Goal: Information Seeking & Learning: Learn about a topic

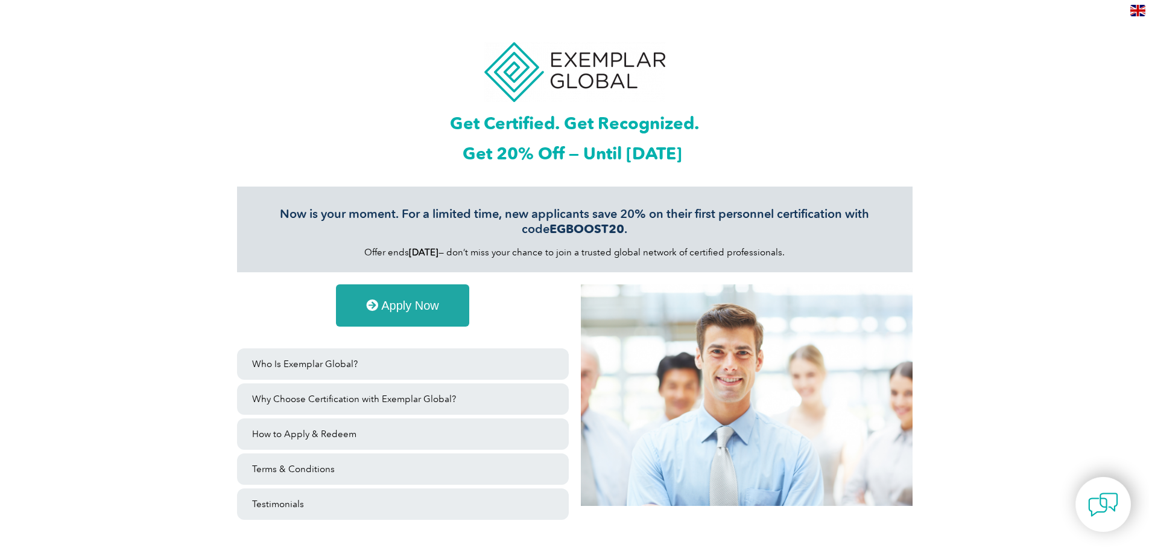
click at [393, 305] on span "Apply Now" at bounding box center [410, 305] width 58 height 12
click at [420, 293] on link "Apply Now" at bounding box center [402, 305] width 133 height 42
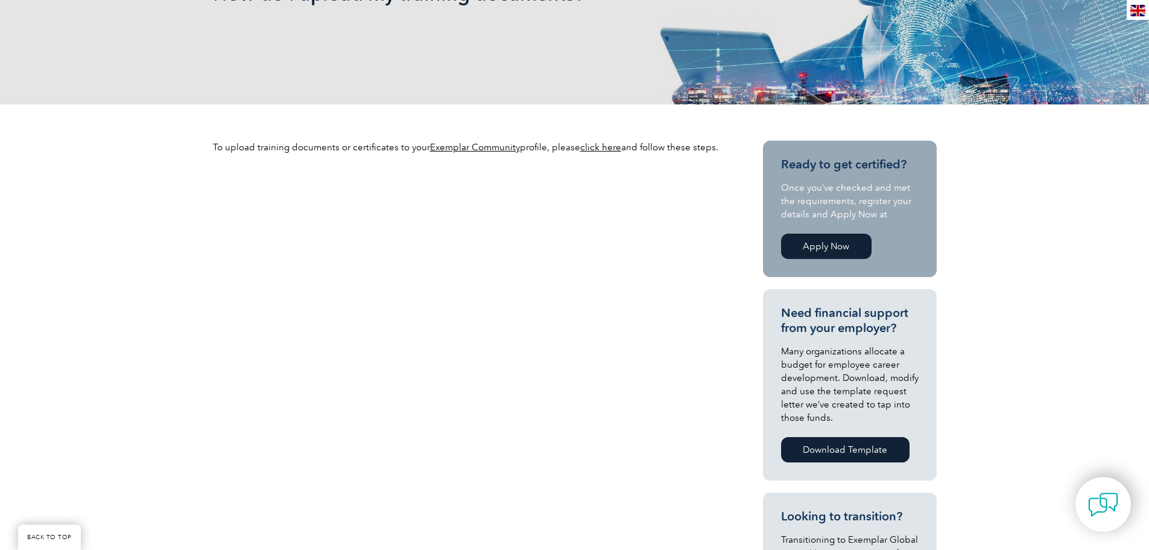
scroll to position [221, 0]
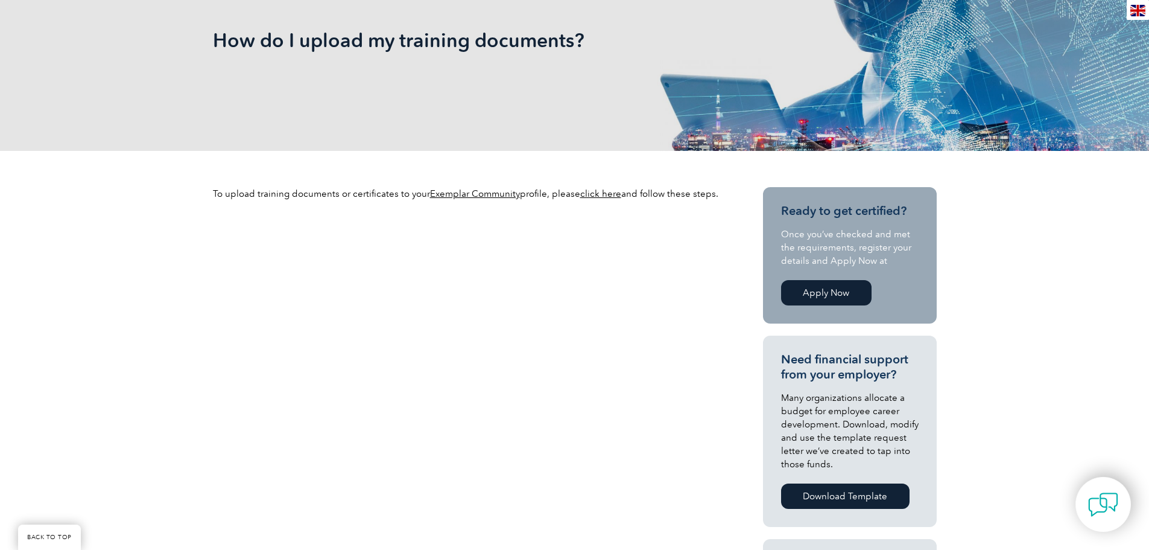
click at [600, 195] on link "click here" at bounding box center [600, 193] width 41 height 11
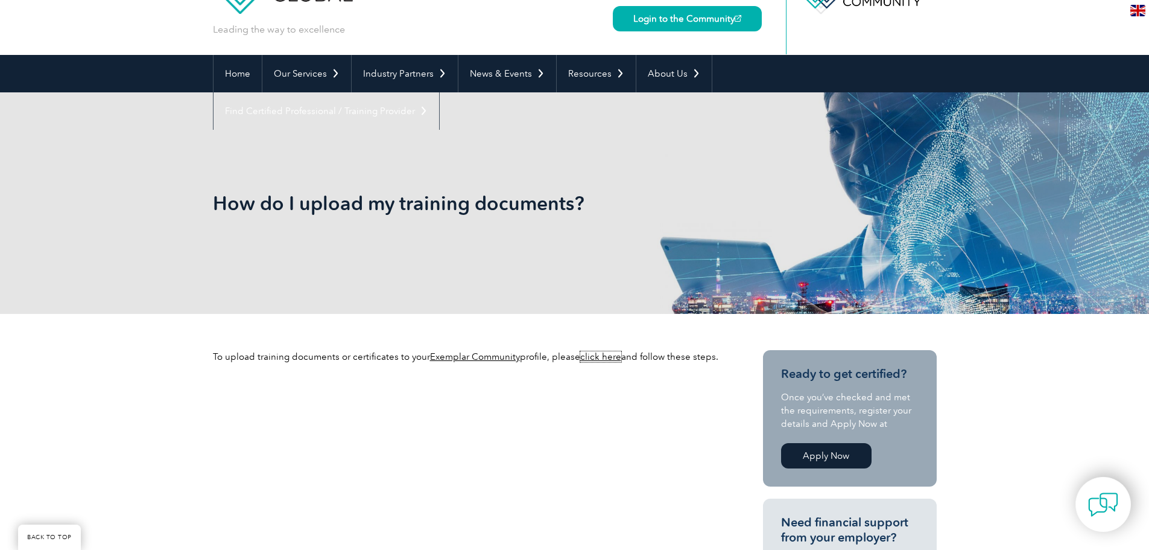
scroll to position [20, 0]
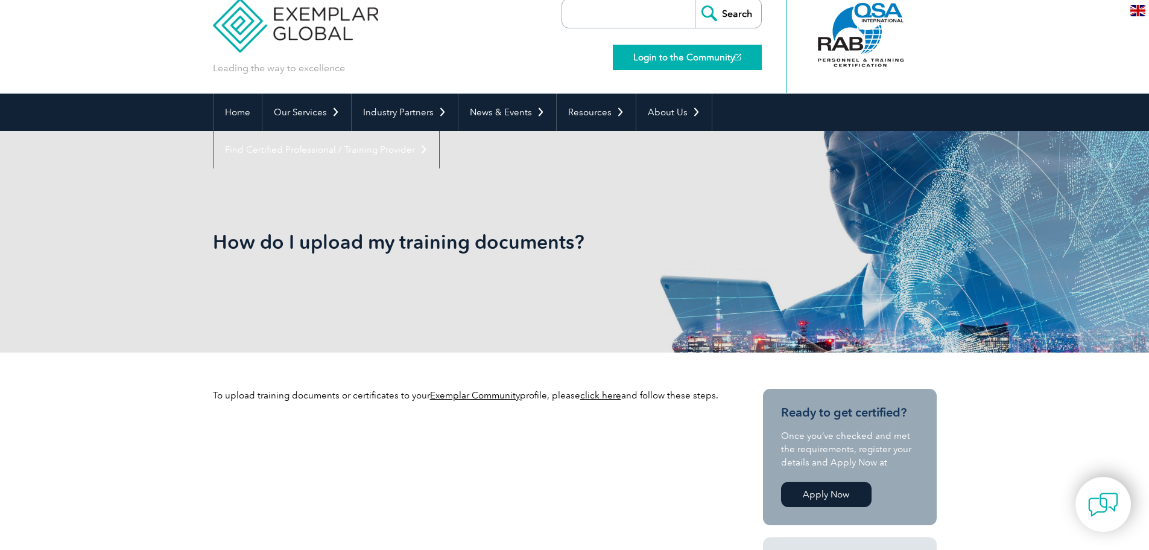
click at [703, 59] on link "Login to the Community" at bounding box center [687, 57] width 149 height 25
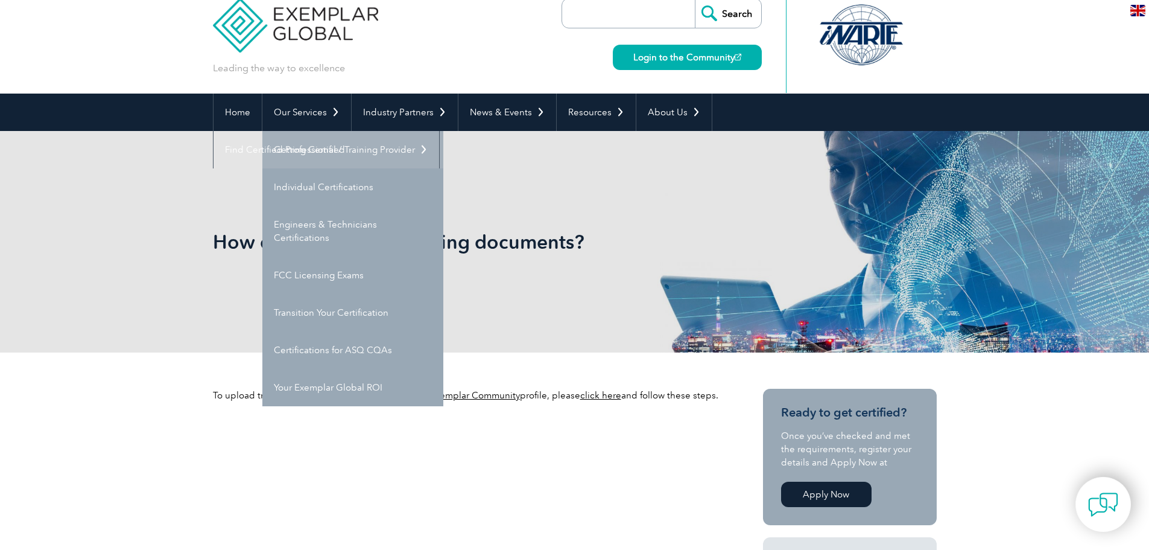
click at [291, 150] on link "Getting Certified" at bounding box center [352, 149] width 181 height 37
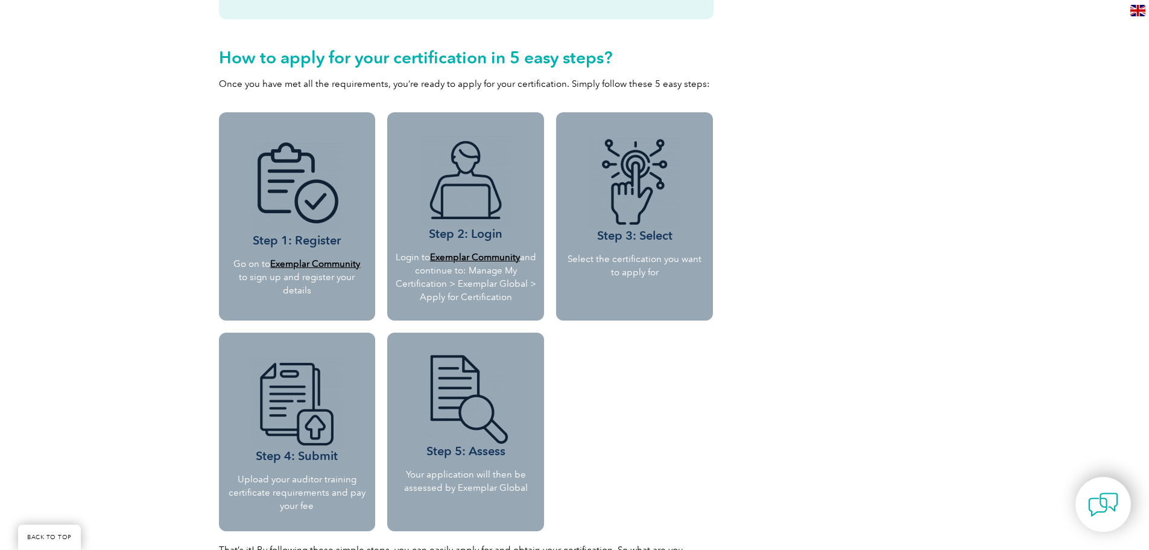
scroll to position [1006, 0]
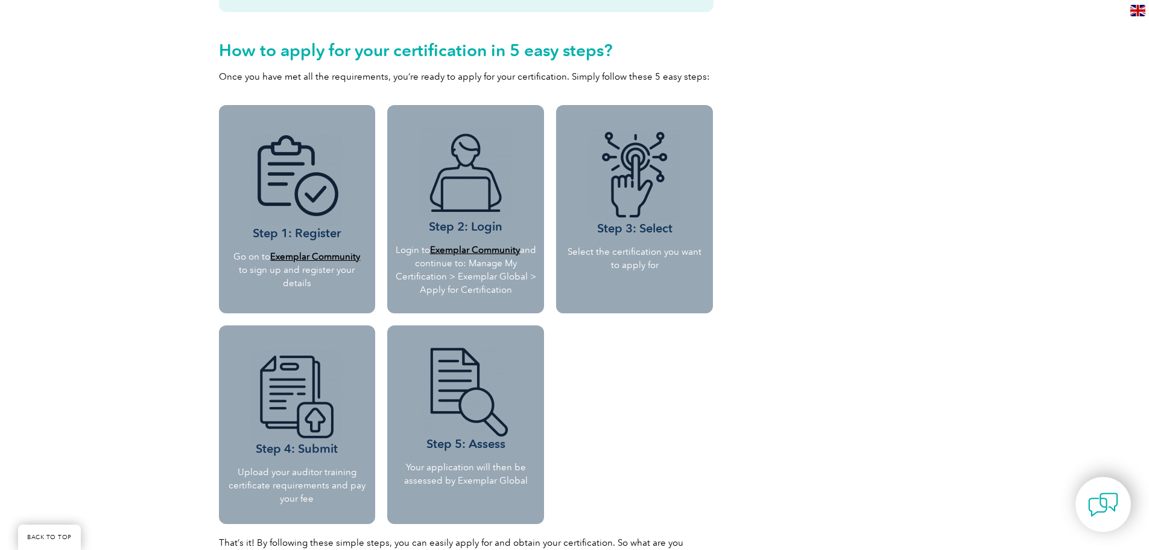
click at [309, 258] on b "Exemplar Community" at bounding box center [315, 256] width 90 height 11
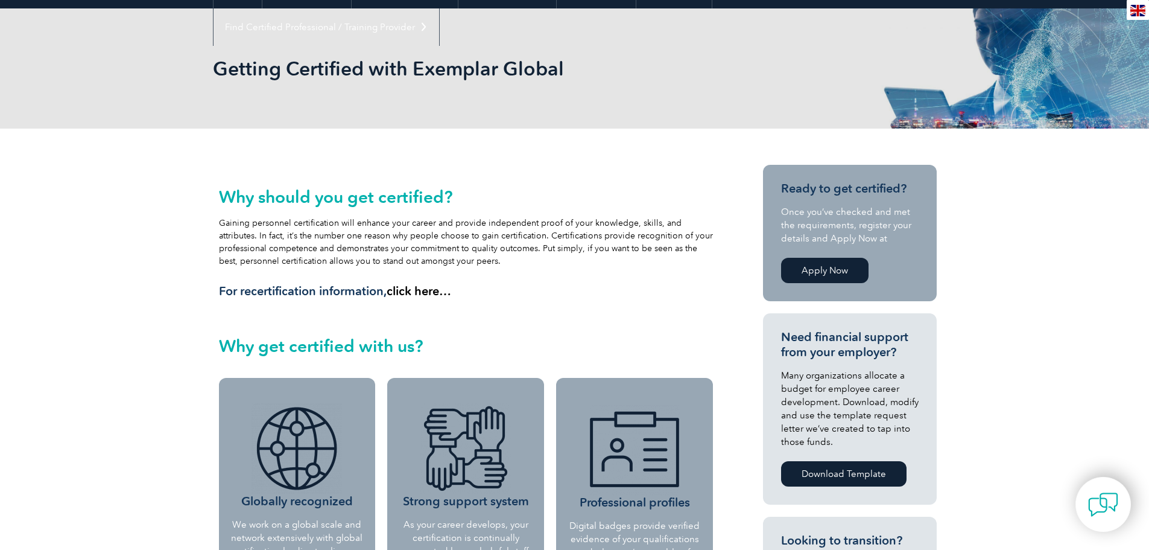
scroll to position [0, 0]
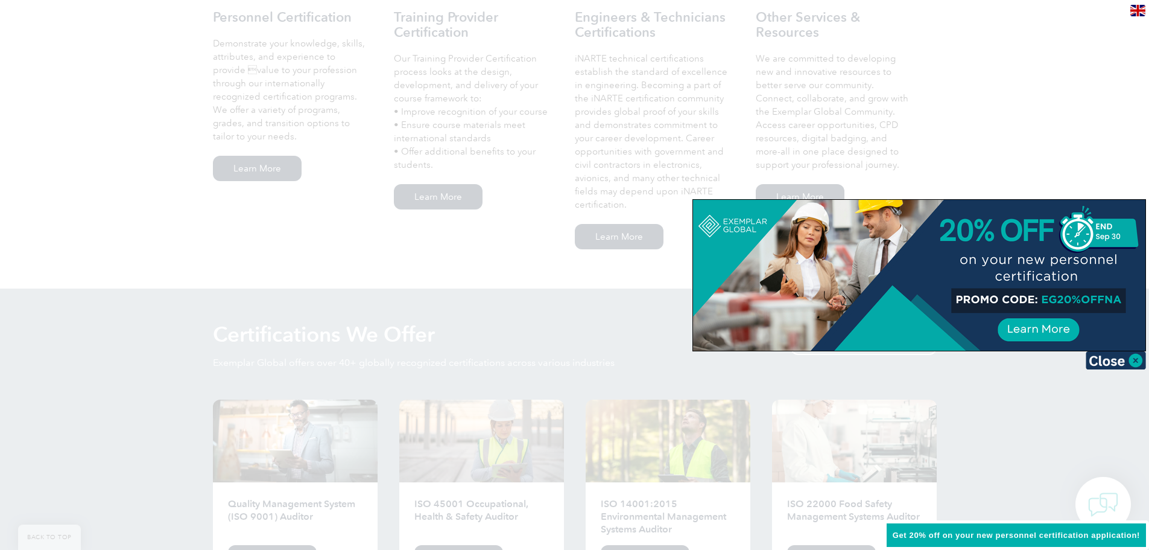
scroll to position [955, 0]
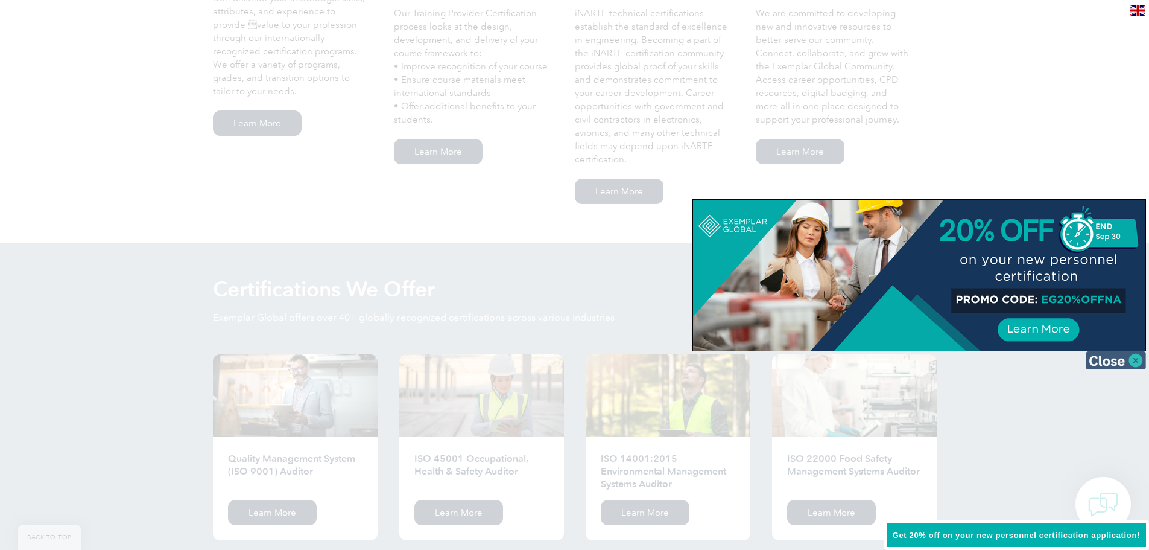
click at [1136, 363] on img at bounding box center [1116, 360] width 60 height 18
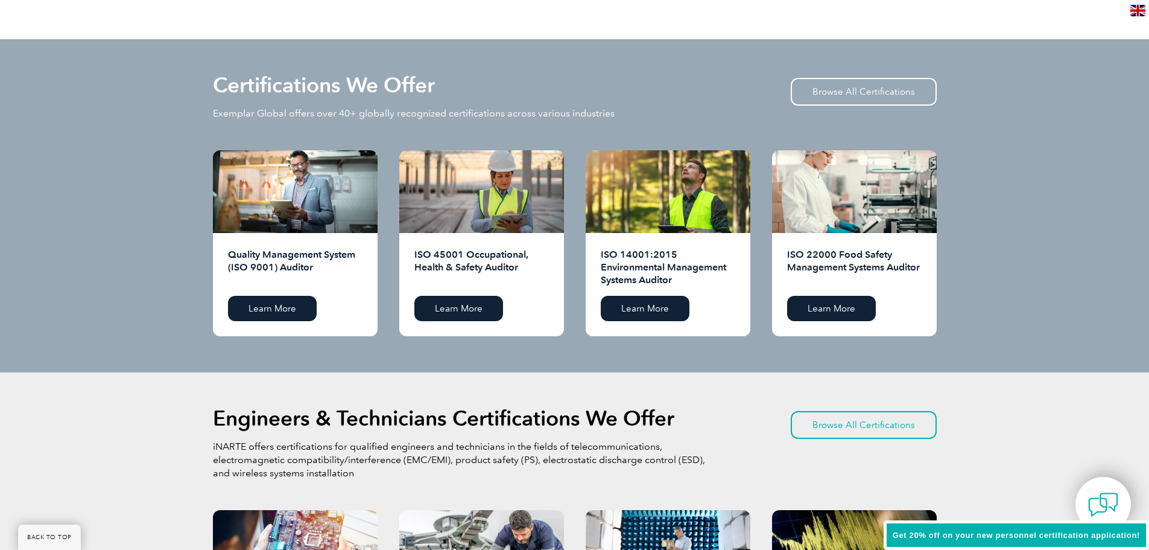
scroll to position [1144, 0]
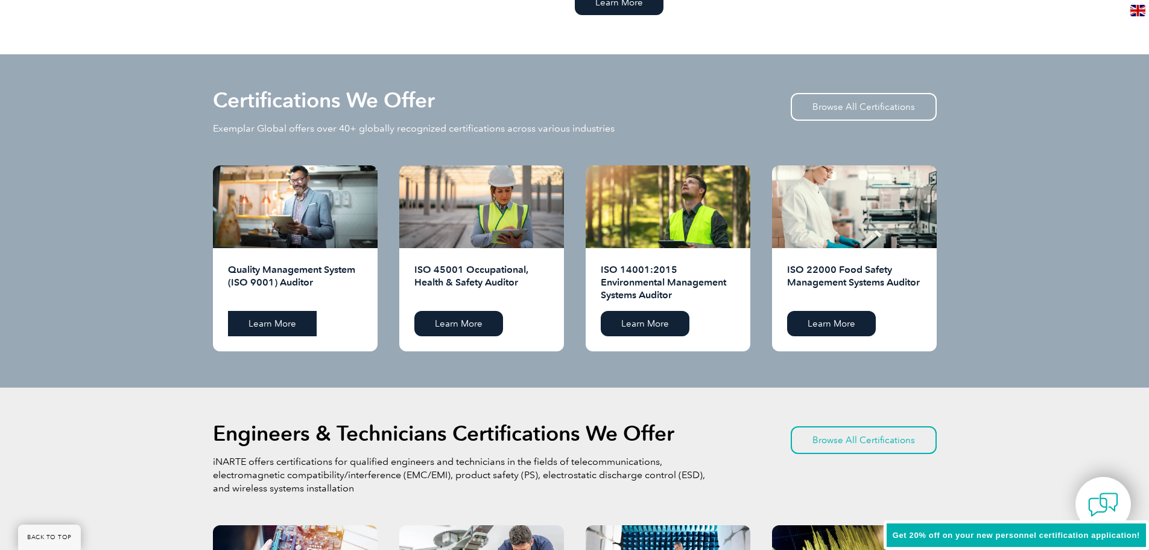
click at [281, 328] on link "Learn More" at bounding box center [272, 323] width 89 height 25
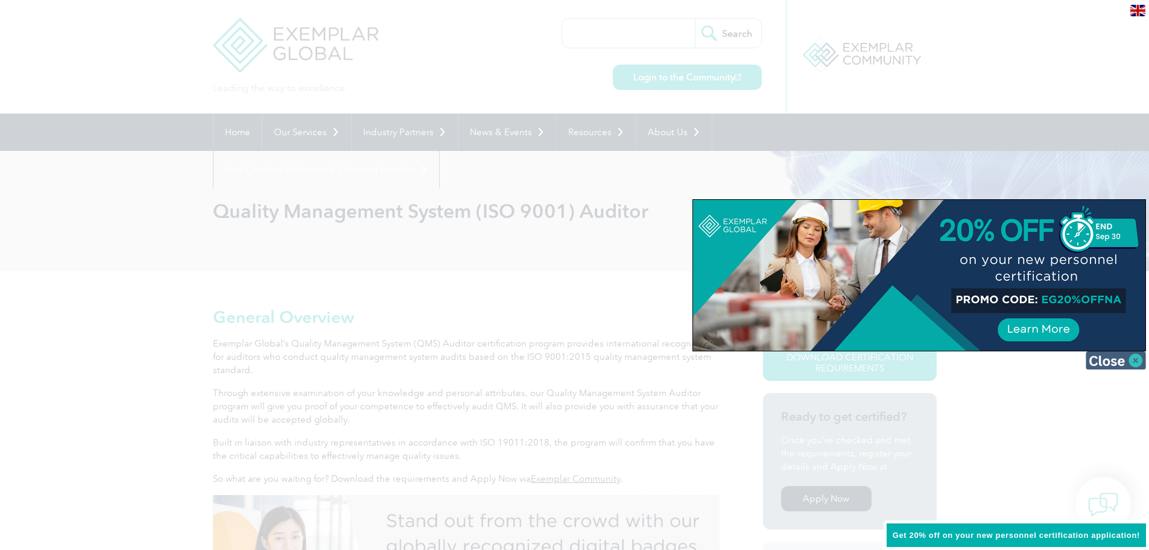
click at [1110, 366] on img at bounding box center [1116, 360] width 60 height 18
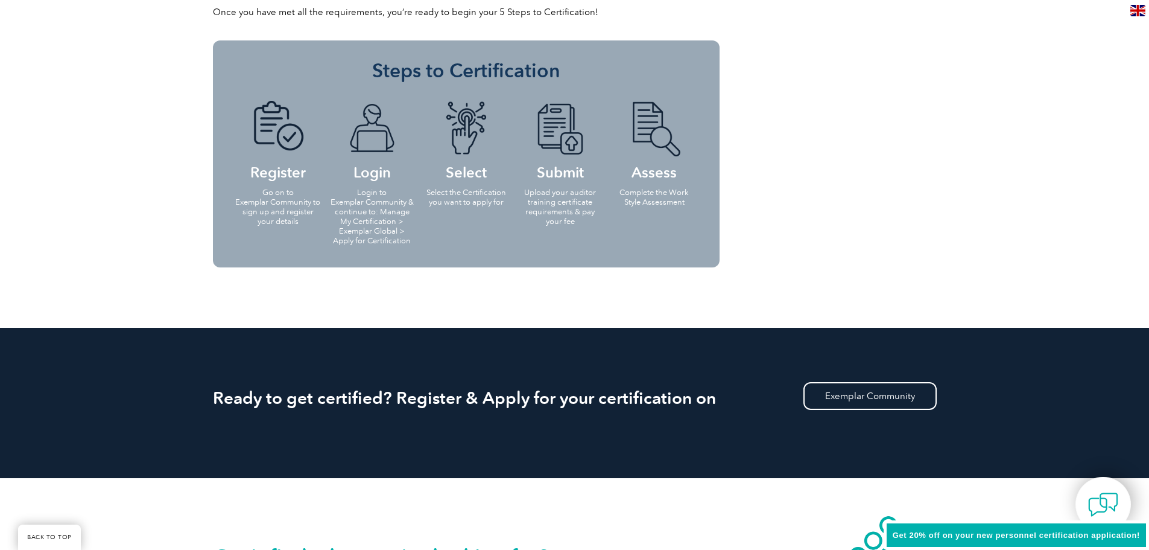
scroll to position [1257, 0]
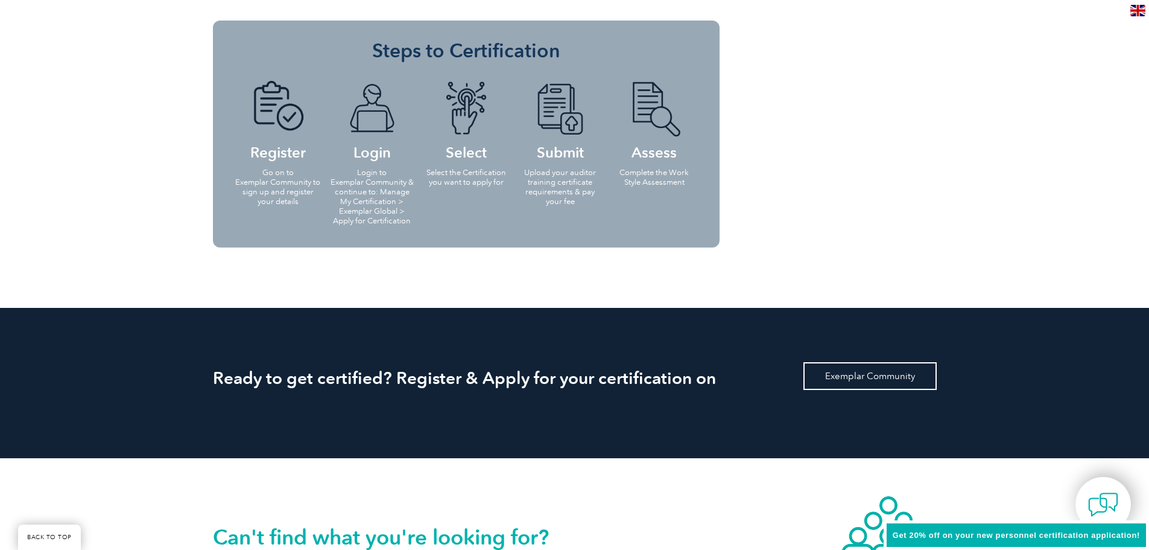
click at [881, 380] on link "Exemplar Community" at bounding box center [870, 376] width 133 height 28
